Goal: Task Accomplishment & Management: Manage account settings

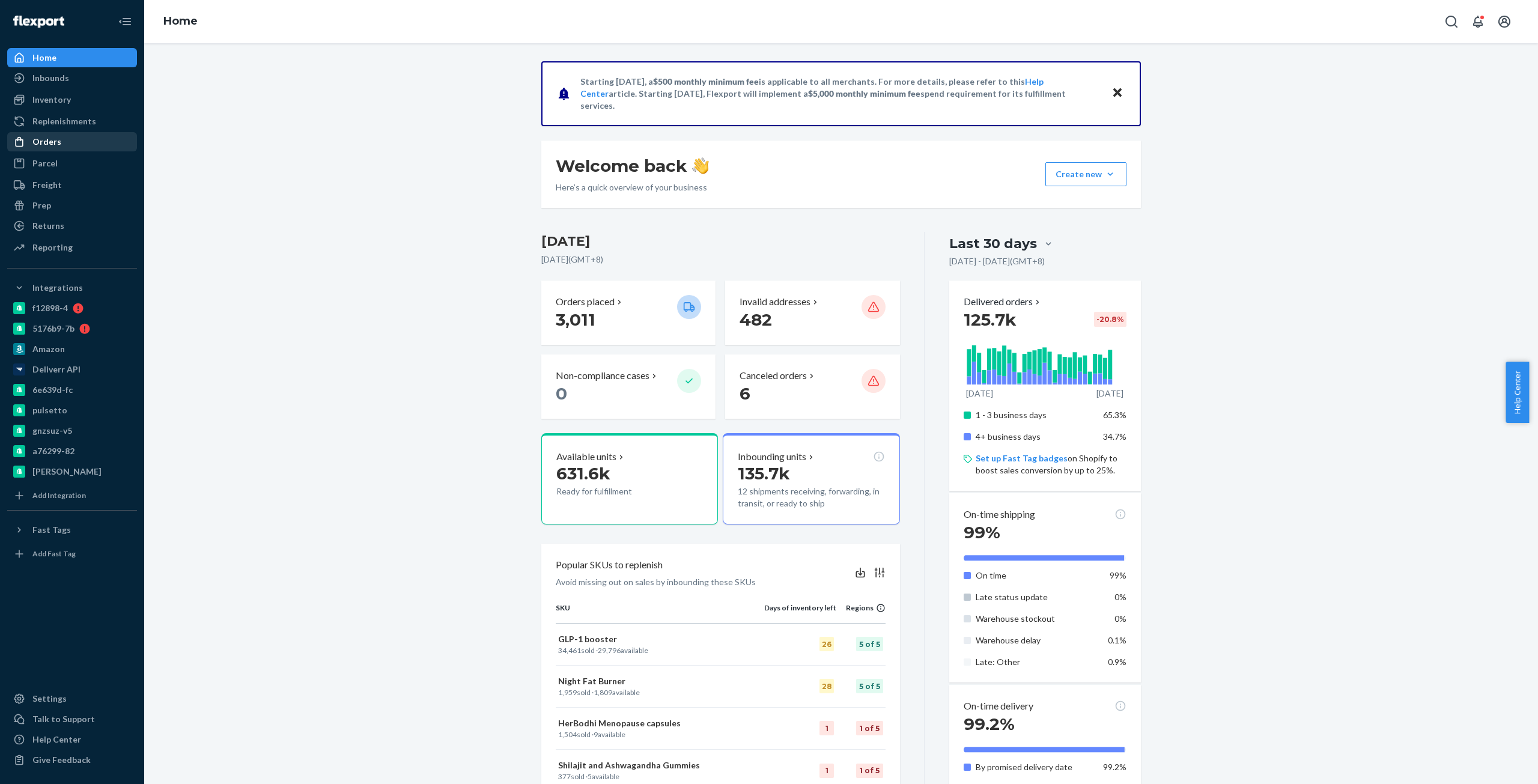
click at [31, 143] on div at bounding box center [23, 141] width 19 height 12
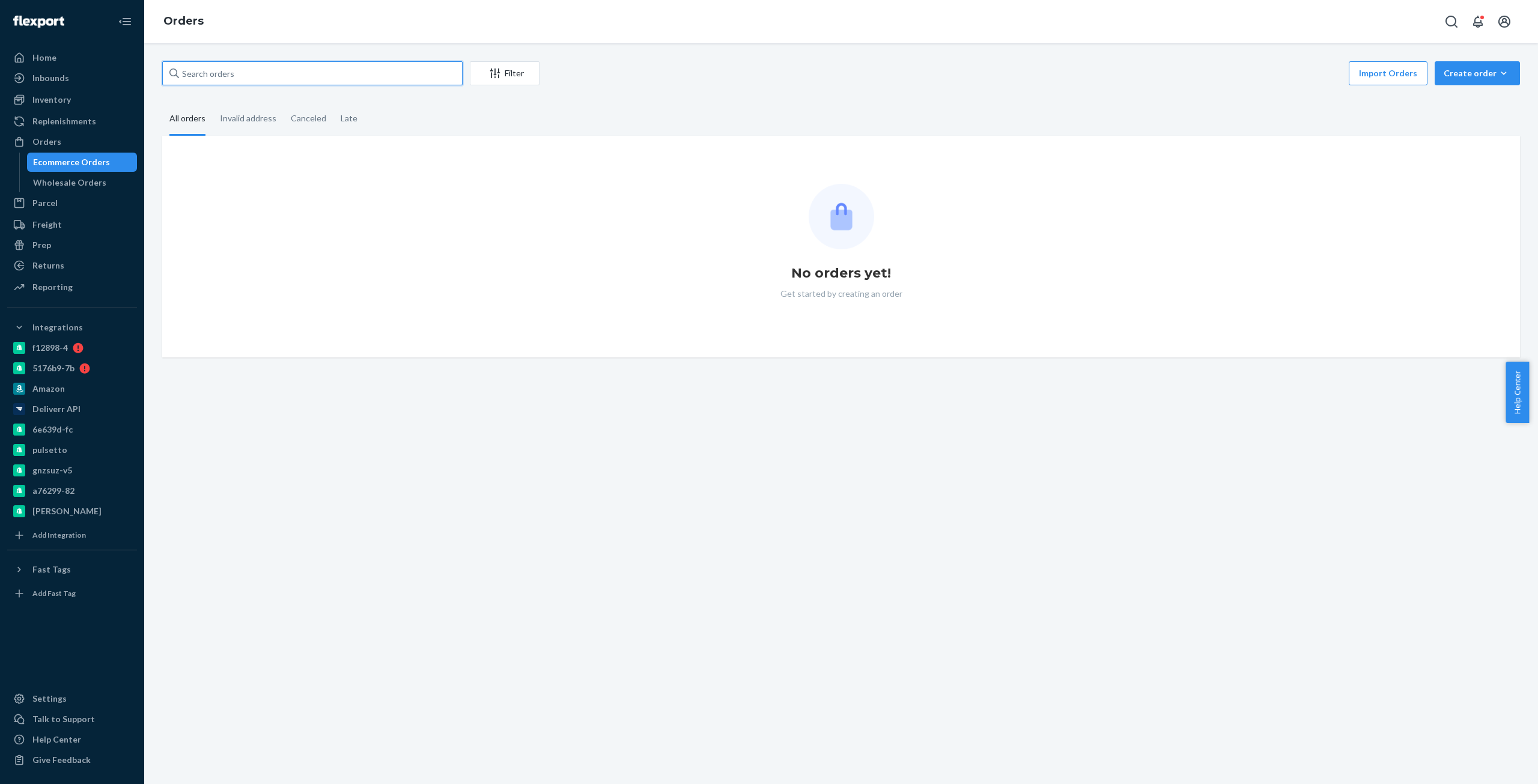
click at [409, 74] on input "text" at bounding box center [312, 73] width 300 height 24
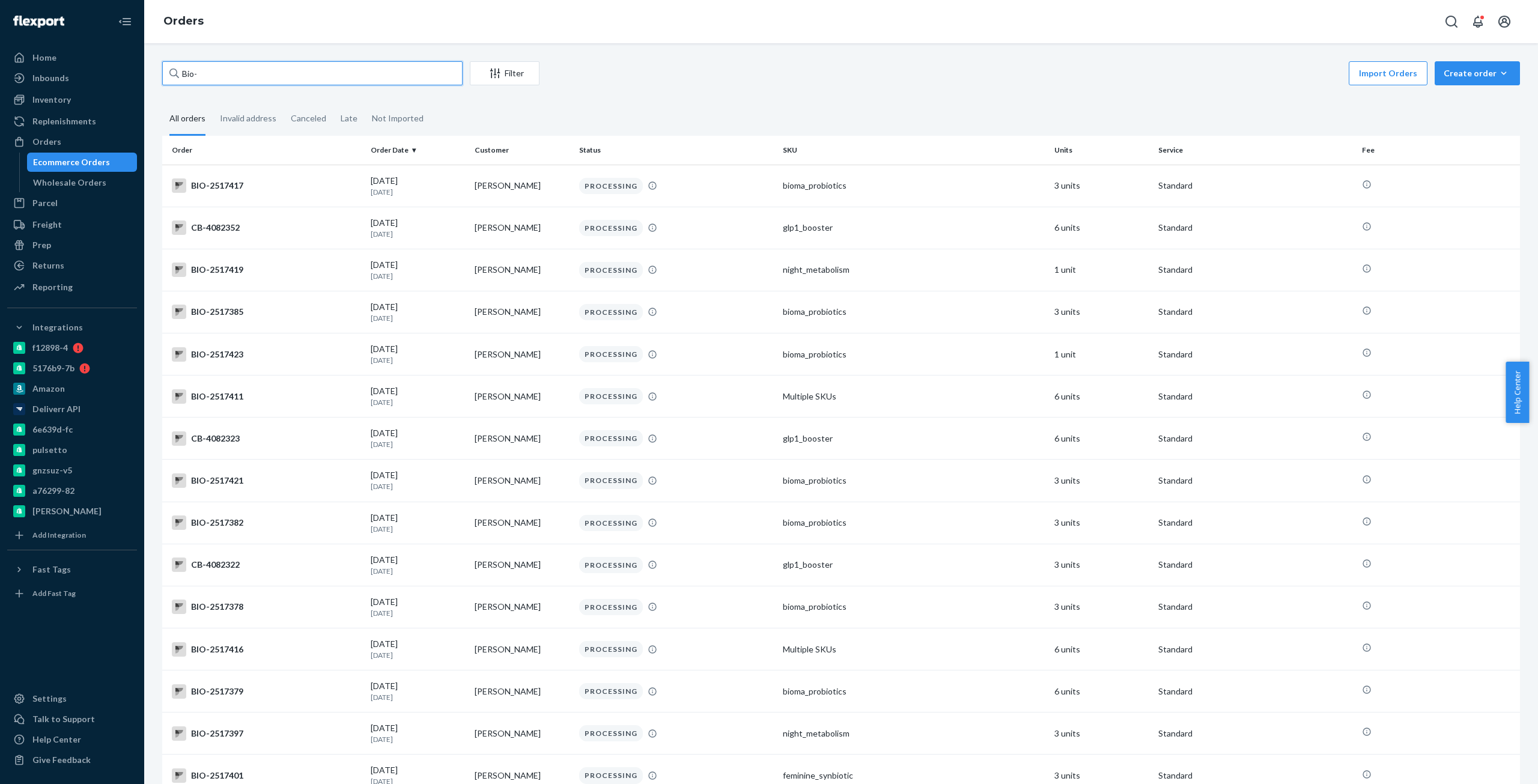
paste input "2410367"
type input "Bio-2410367"
drag, startPoint x: 272, startPoint y: 189, endPoint x: 288, endPoint y: 77, distance: 113.1
click at [287, 81] on div "Bio-2410367 Filter Import Orders Create order Ecommerce order Removal order All…" at bounding box center [840, 671] width 1376 height 1221
click at [289, 75] on input "Bio-2410367" at bounding box center [312, 73] width 300 height 24
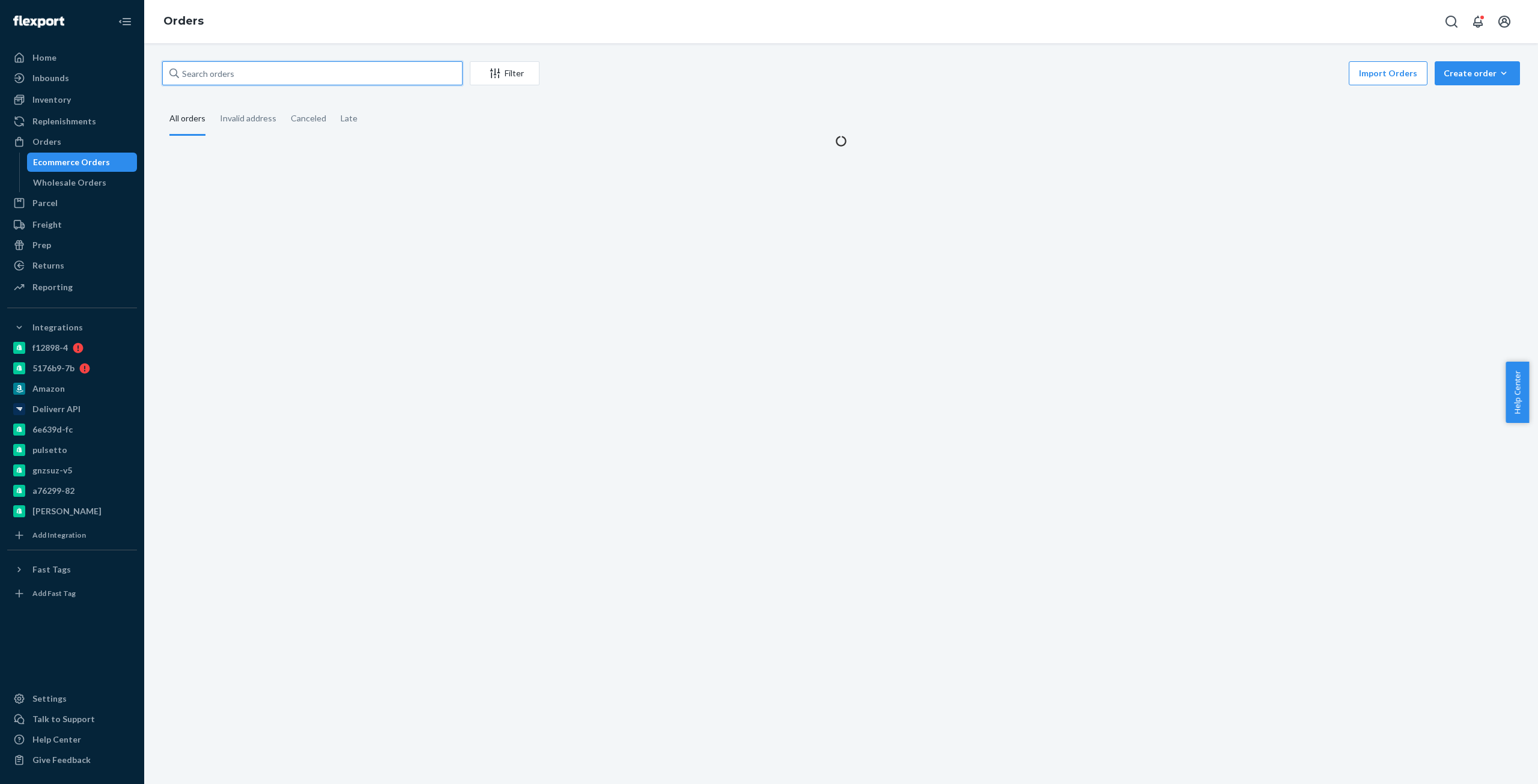
paste input "Bio-2410367"
type input "Bio-2410367"
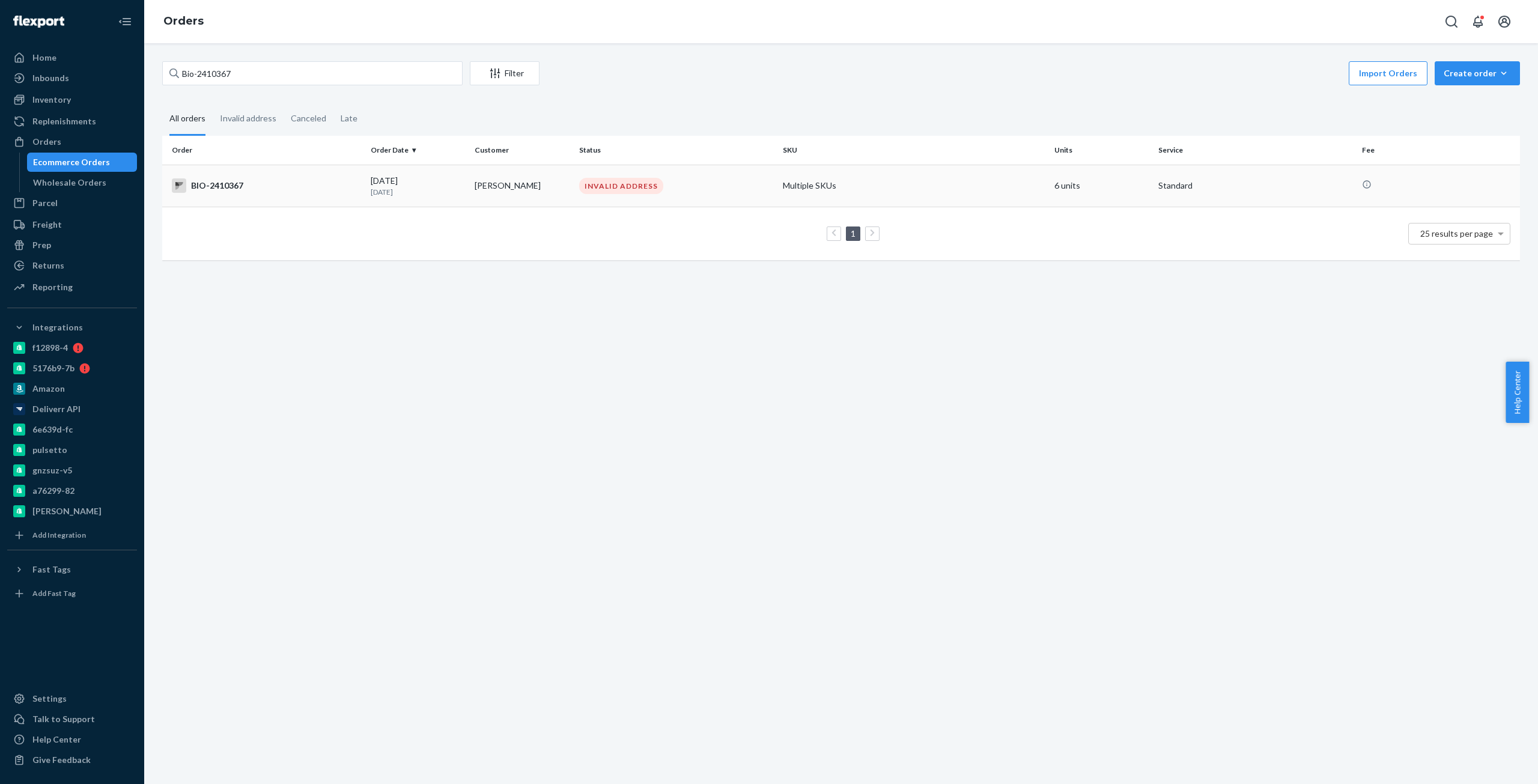
click at [325, 179] on div "BIO-2410367" at bounding box center [266, 186] width 189 height 15
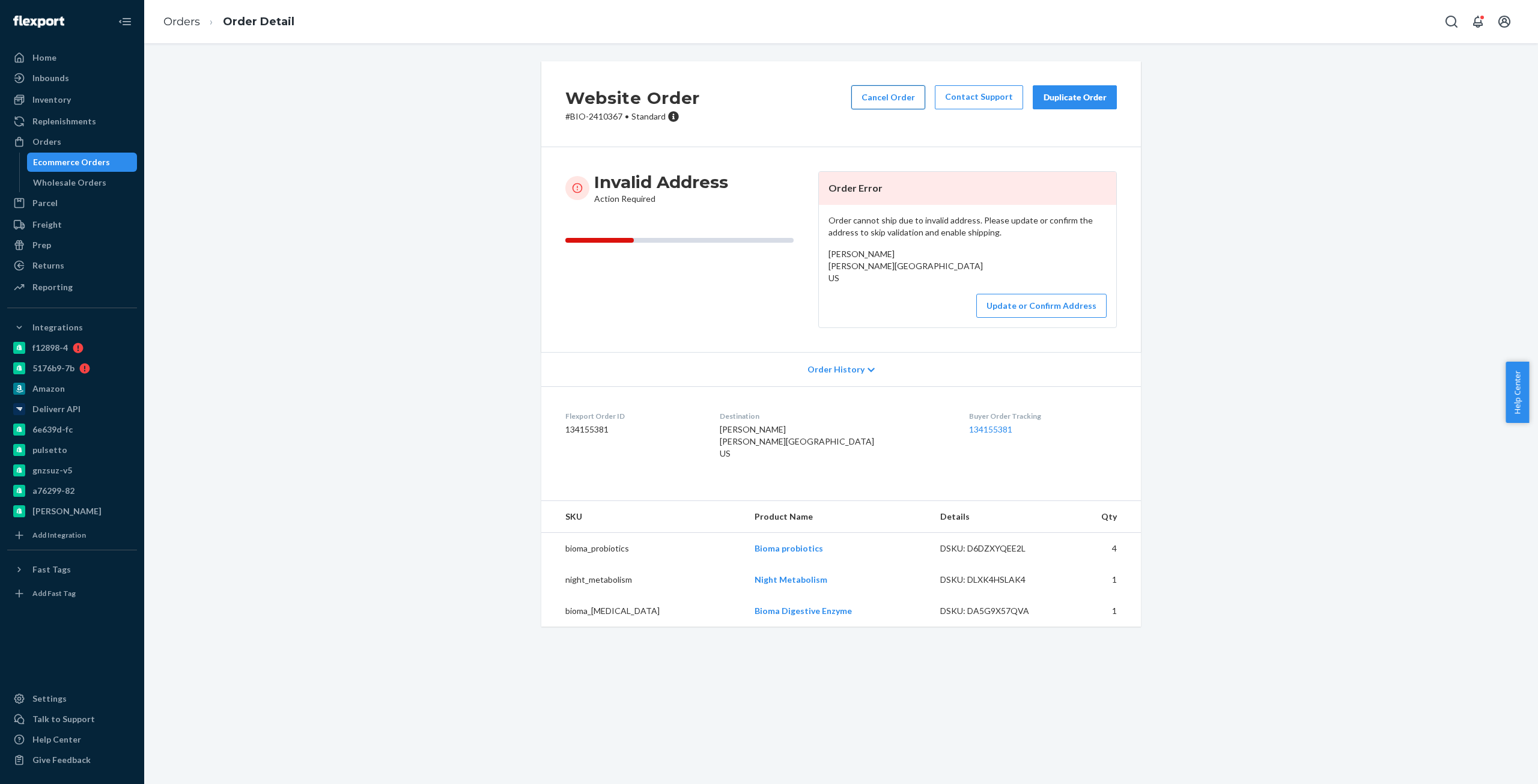
click at [875, 94] on button "Cancel Order" at bounding box center [888, 97] width 74 height 24
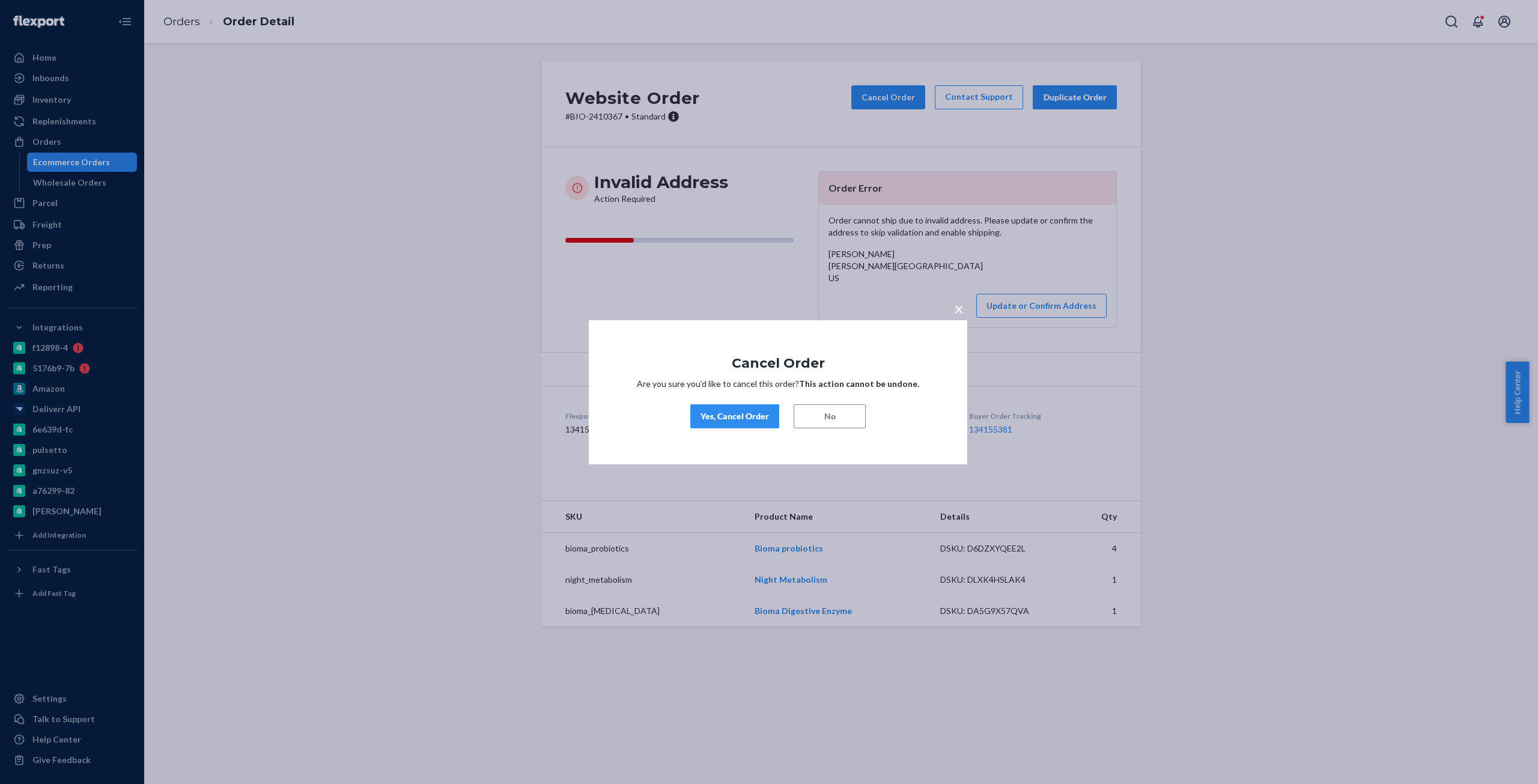
click at [742, 413] on div "Yes, Cancel Order" at bounding box center [734, 416] width 68 height 12
